Goal: Task Accomplishment & Management: Manage account settings

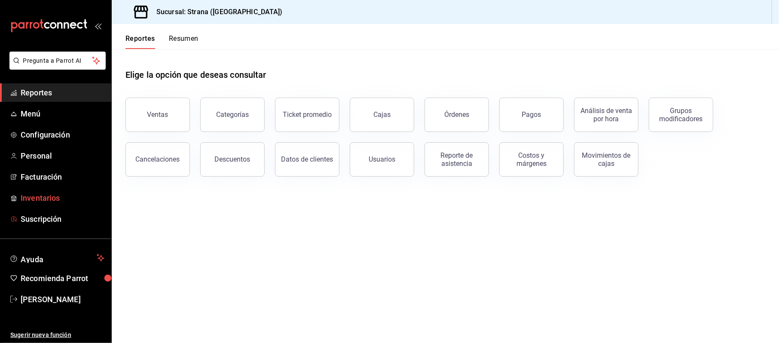
click at [40, 193] on span "Inventarios" at bounding box center [63, 198] width 84 height 12
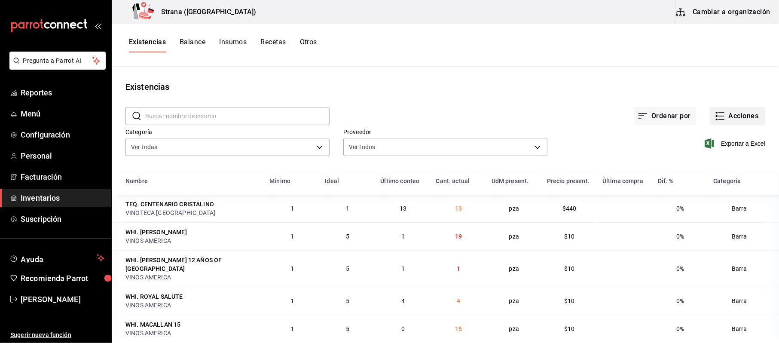
click at [722, 117] on button "Acciones" at bounding box center [737, 116] width 55 height 18
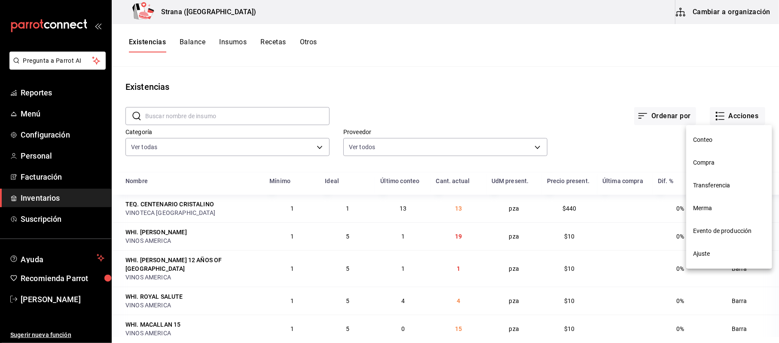
click at [710, 168] on li "Compra" at bounding box center [729, 162] width 86 height 23
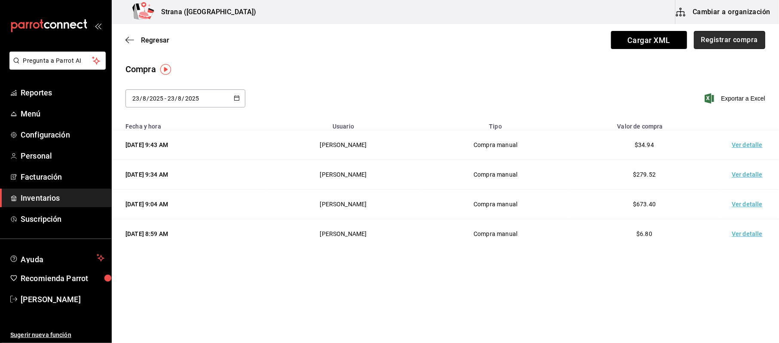
click at [736, 38] on button "Registrar compra" at bounding box center [729, 40] width 71 height 18
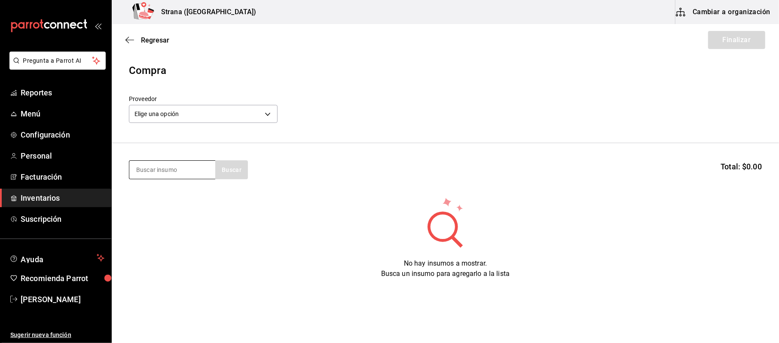
click at [141, 170] on input at bounding box center [172, 170] width 86 height 18
type input "que"
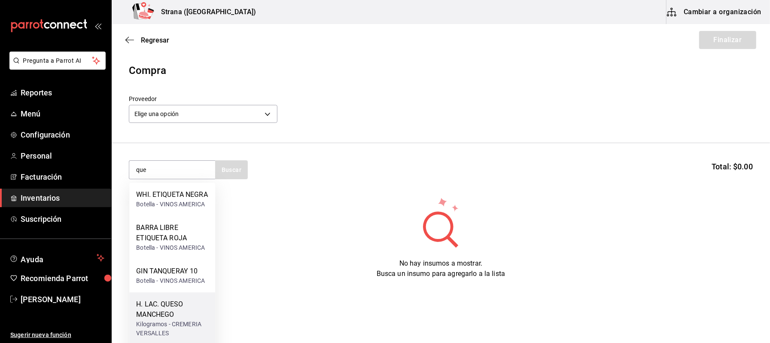
click at [176, 318] on div "H. LAC. QUESO MANCHEGO" at bounding box center [172, 309] width 72 height 21
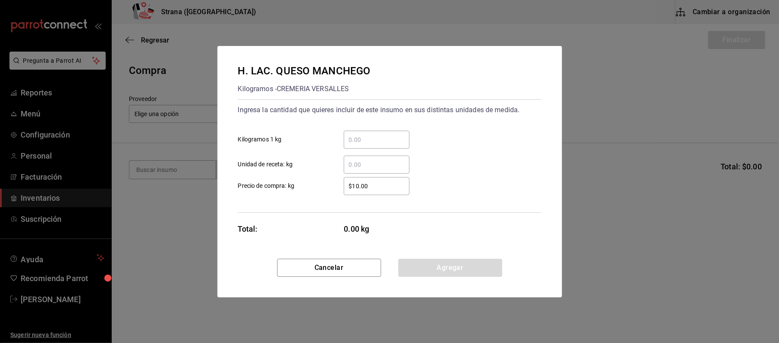
click at [373, 137] on input "​ Kilogramos 1 kg" at bounding box center [377, 139] width 66 height 10
type input "4"
type input "$184.7"
click at [468, 272] on button "Agregar" at bounding box center [450, 268] width 104 height 18
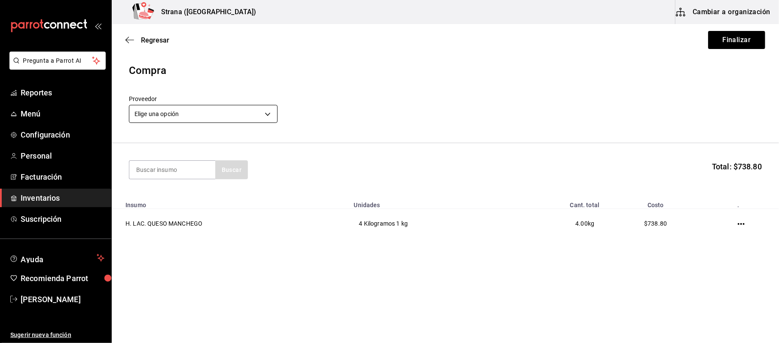
click at [233, 119] on body "Pregunta a Parrot AI Reportes Menú Configuración Personal Facturación Inventari…" at bounding box center [389, 147] width 779 height 294
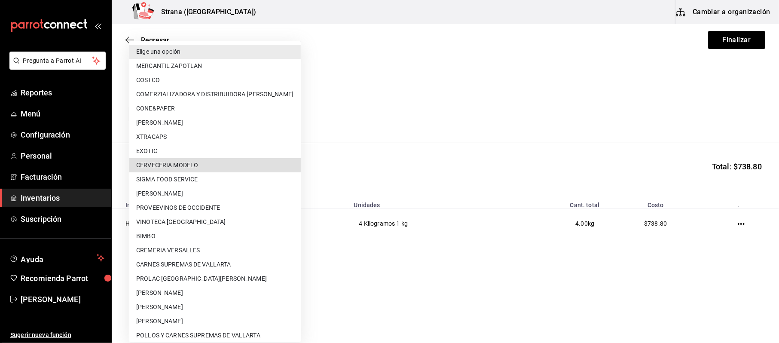
scroll to position [88, 0]
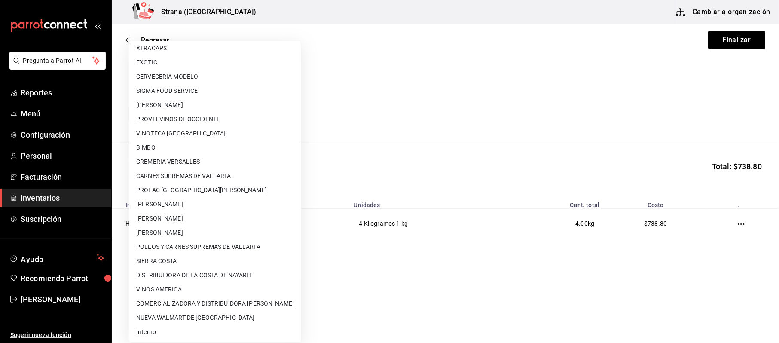
click at [189, 167] on li "CREMERIA VERSALLES" at bounding box center [214, 162] width 171 height 14
type input "1130618b-accf-47e3-b291-939b3b98a1a6"
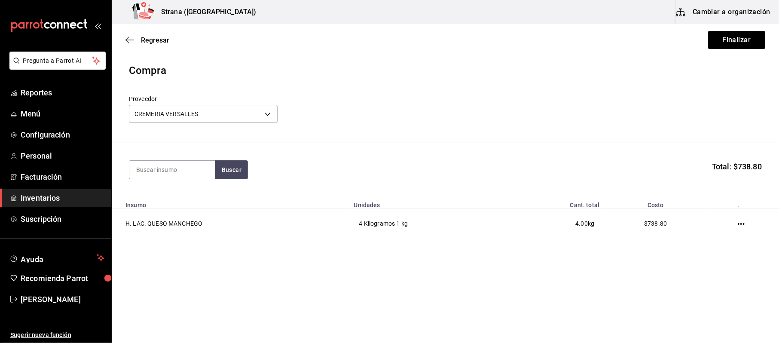
click at [389, 131] on header "Compra Proveedor CREMERIA VERSALLES 1130618b-accf-47e3-b291-939b3b98a1a6" at bounding box center [445, 103] width 667 height 80
click at [753, 41] on button "Finalizar" at bounding box center [736, 40] width 57 height 18
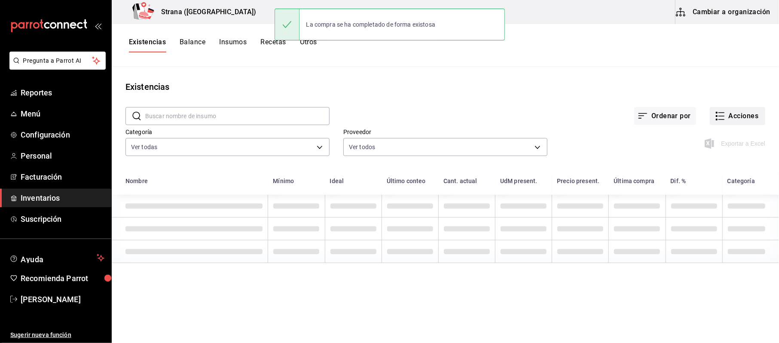
click at [731, 117] on button "Acciones" at bounding box center [737, 116] width 55 height 18
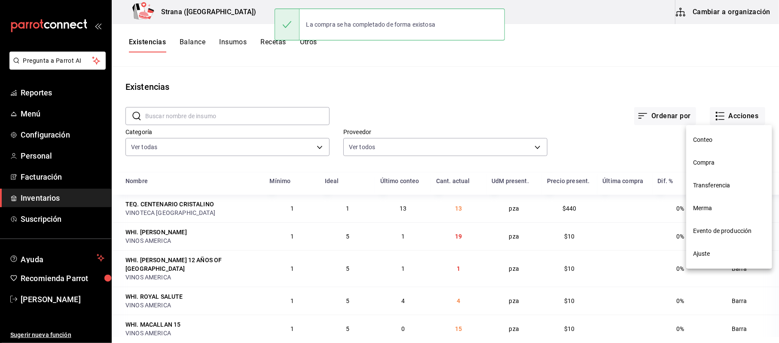
click at [710, 164] on span "Compra" at bounding box center [729, 162] width 72 height 9
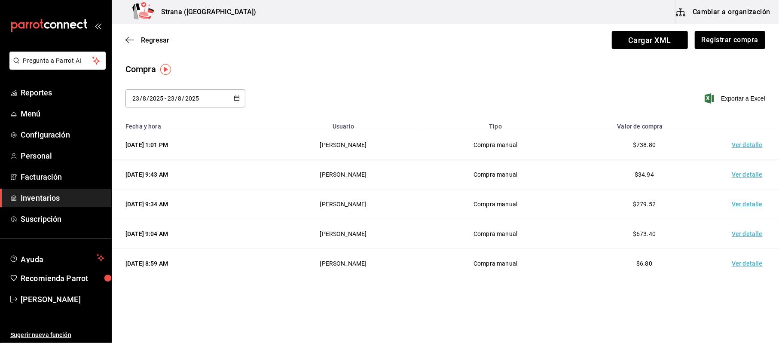
click at [750, 155] on td "Ver detalle" at bounding box center [749, 145] width 60 height 30
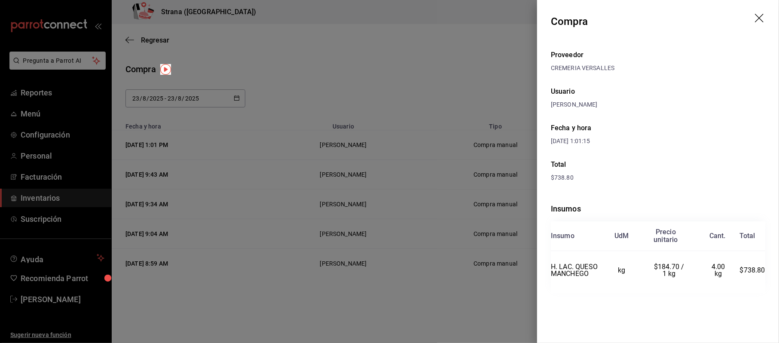
click at [443, 46] on div at bounding box center [389, 171] width 779 height 343
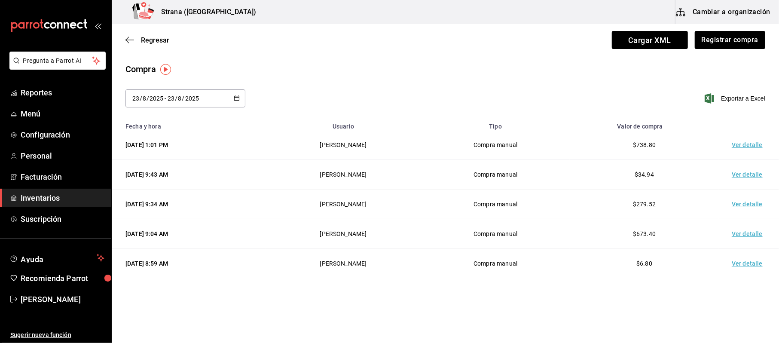
click at [317, 95] on div "[DATE] [DATE] - [DATE] [DATE] Exportar a Excel" at bounding box center [445, 103] width 667 height 28
